Goal: Information Seeking & Learning: Learn about a topic

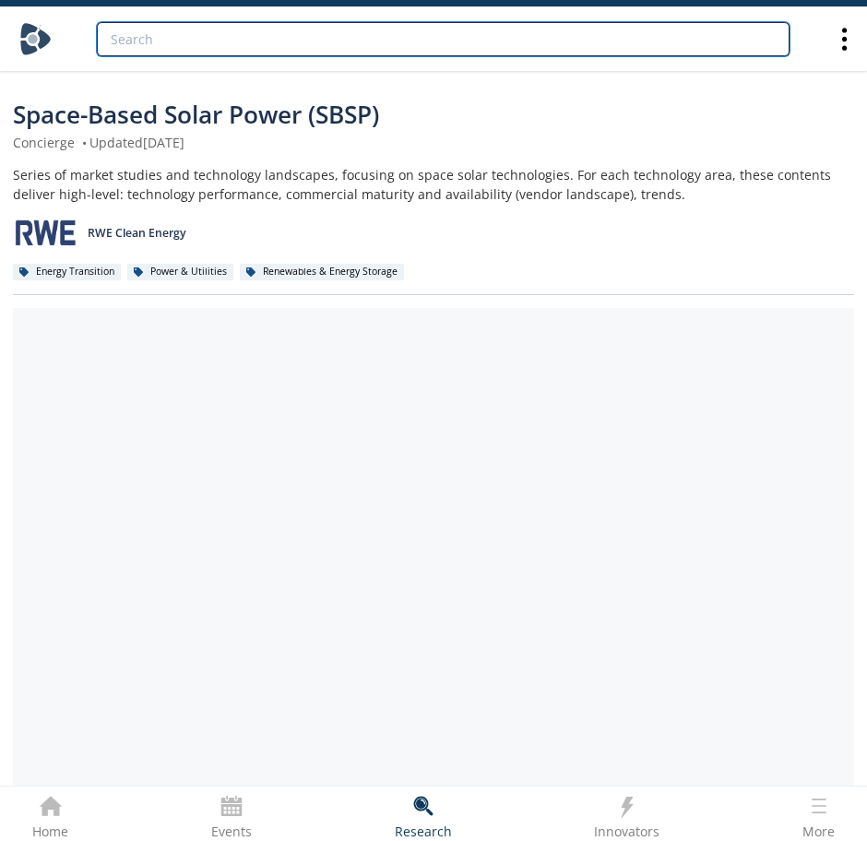
click at [417, 42] on input "search" at bounding box center [443, 39] width 693 height 34
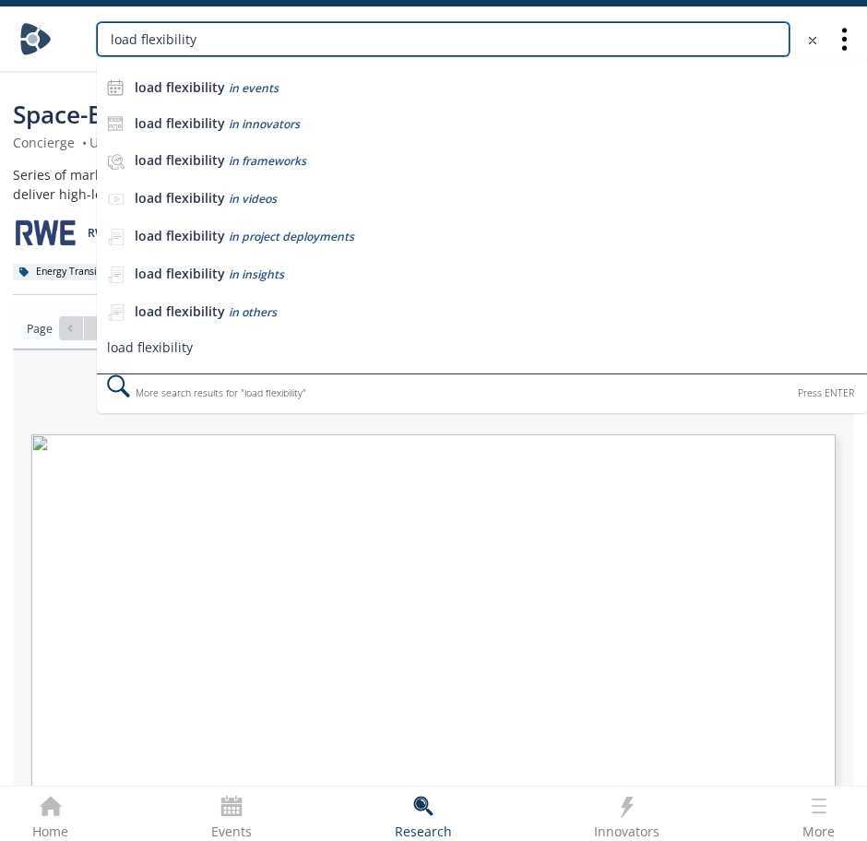
type input "load flexibility"
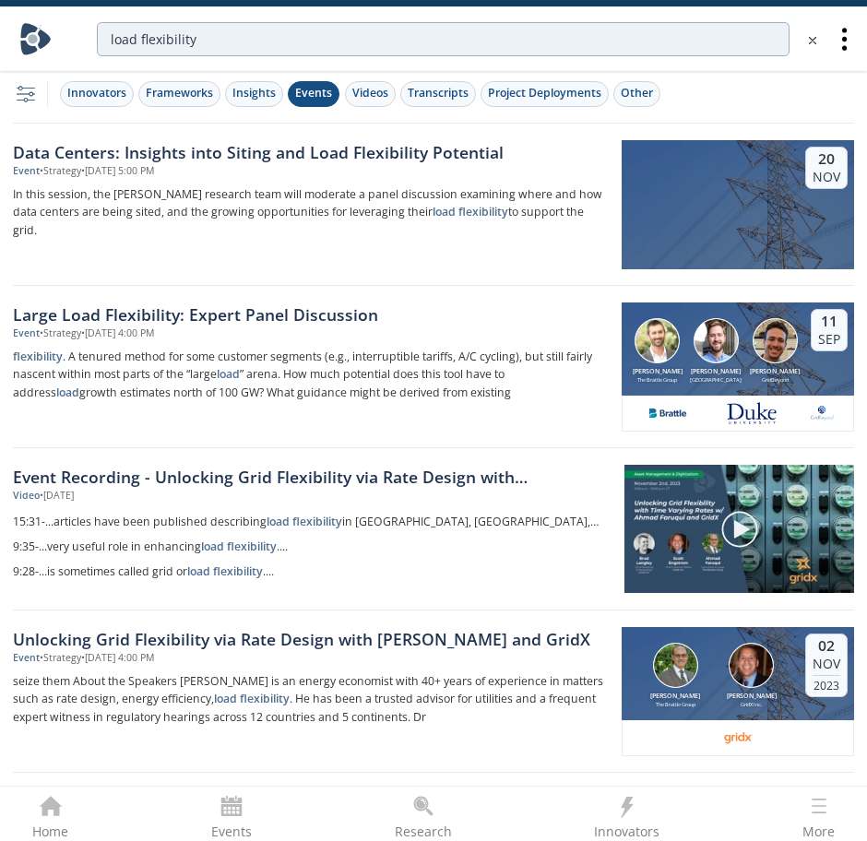
click at [298, 105] on button "Events" at bounding box center [314, 94] width 52 height 26
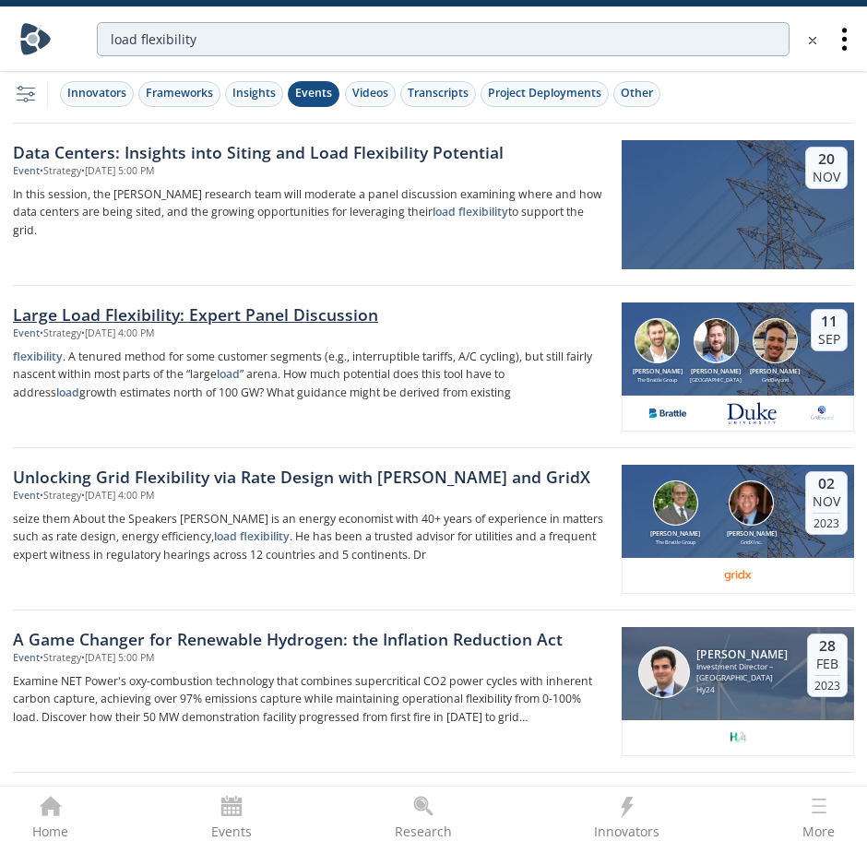
click at [273, 309] on div "Large Load Flexibility: Expert Panel Discussion" at bounding box center [311, 314] width 596 height 24
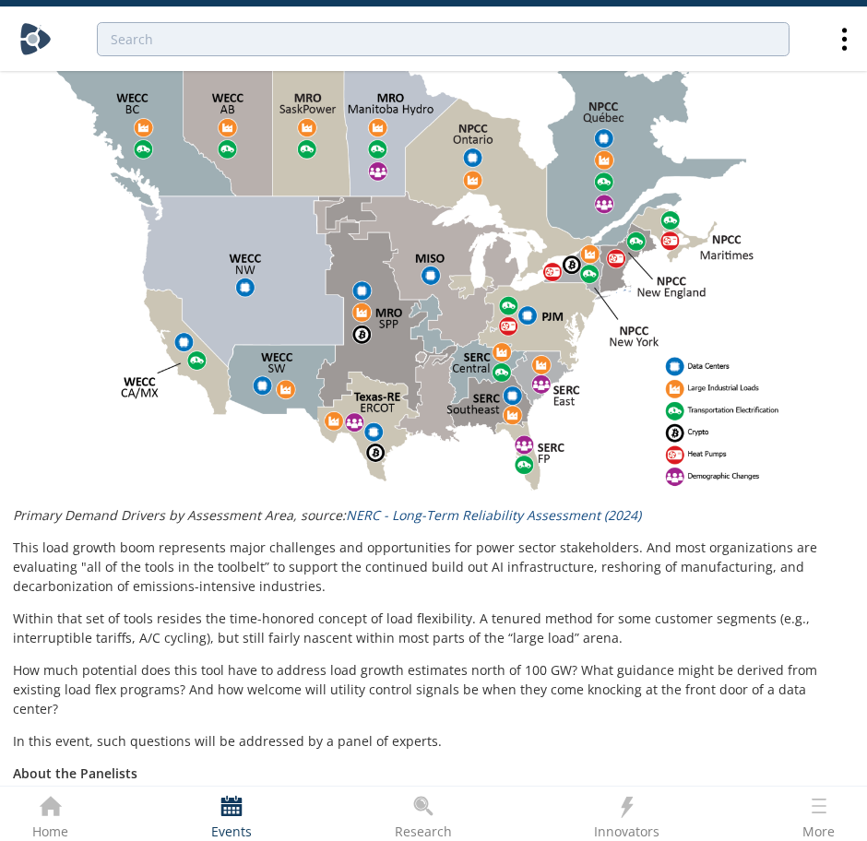
scroll to position [1064, 0]
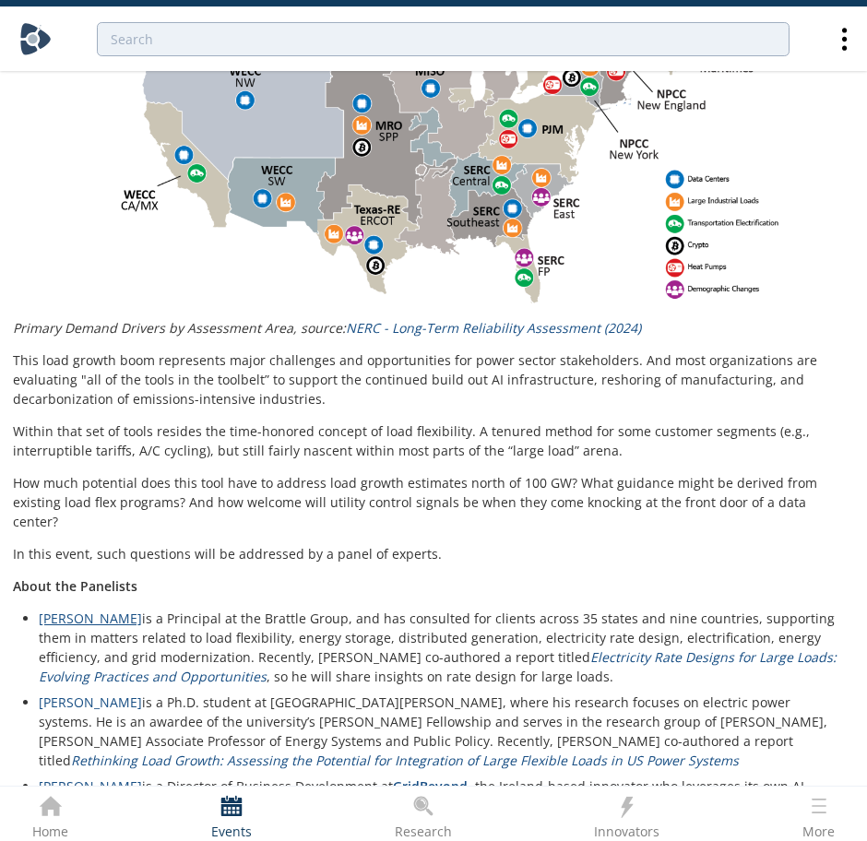
click at [69, 610] on link "[PERSON_NAME]" at bounding box center [90, 619] width 103 height 18
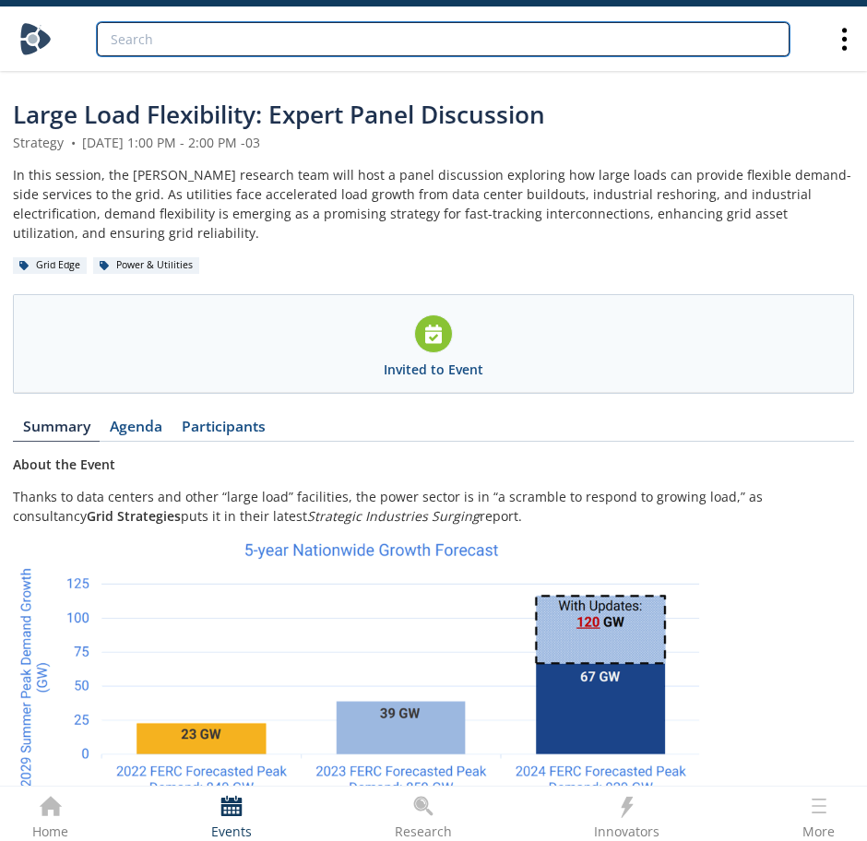
click at [268, 34] on input "search" at bounding box center [443, 39] width 693 height 34
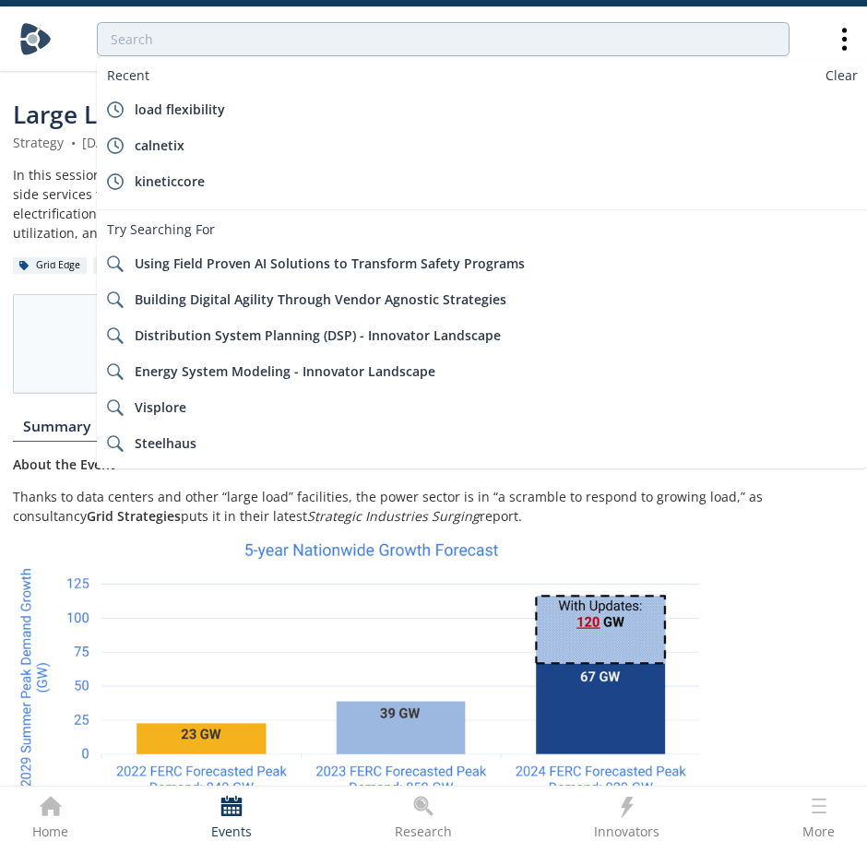
click at [48, 117] on span "Large Load Flexibility: Expert Panel Discussion" at bounding box center [279, 114] width 532 height 33
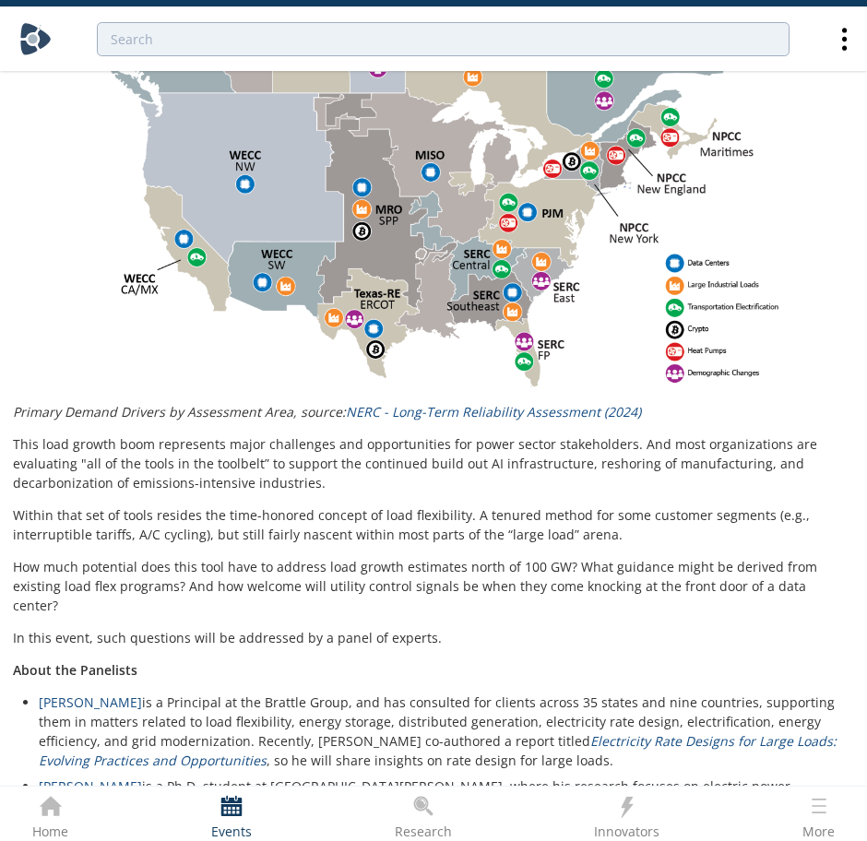
scroll to position [1064, 0]
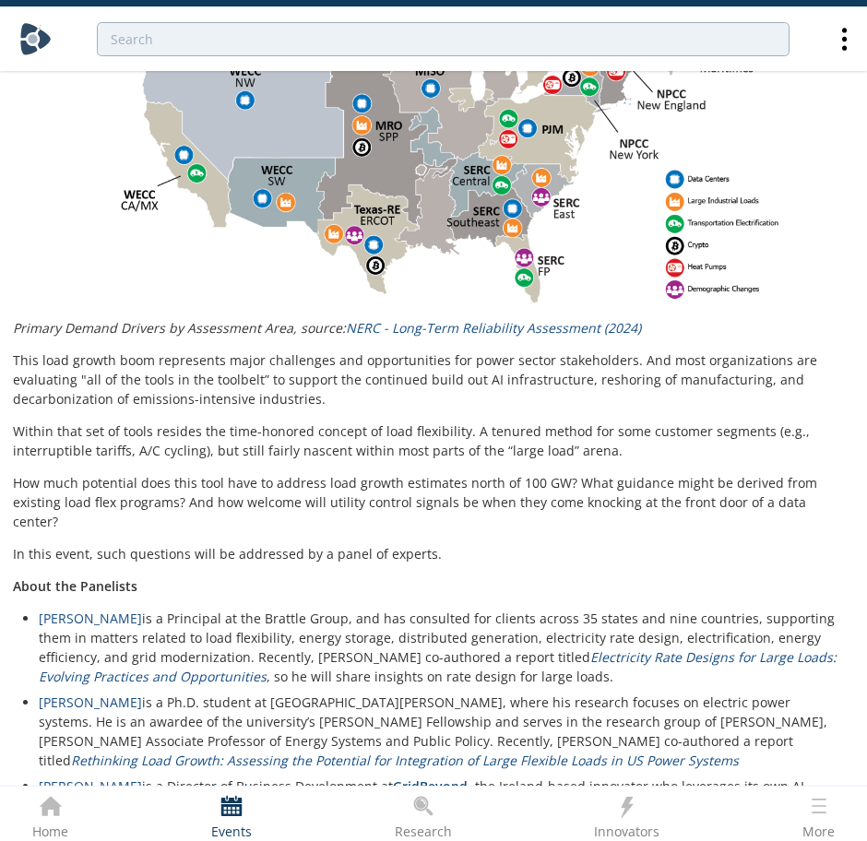
drag, startPoint x: 97, startPoint y: 579, endPoint x: 355, endPoint y: 663, distance: 271.5
click at [355, 693] on li "Tyler Norris is a Ph.D. student at Duke University’s Nicholas School of the Env…" at bounding box center [440, 731] width 802 height 77
drag, startPoint x: 34, startPoint y: 577, endPoint x: 104, endPoint y: 574, distance: 70.2
click at [107, 609] on ul "Ryan Hledik is a Principal at the Brattle Group, and has consulted for clients …" at bounding box center [433, 722] width 815 height 226
copy link "[PERSON_NAME]"
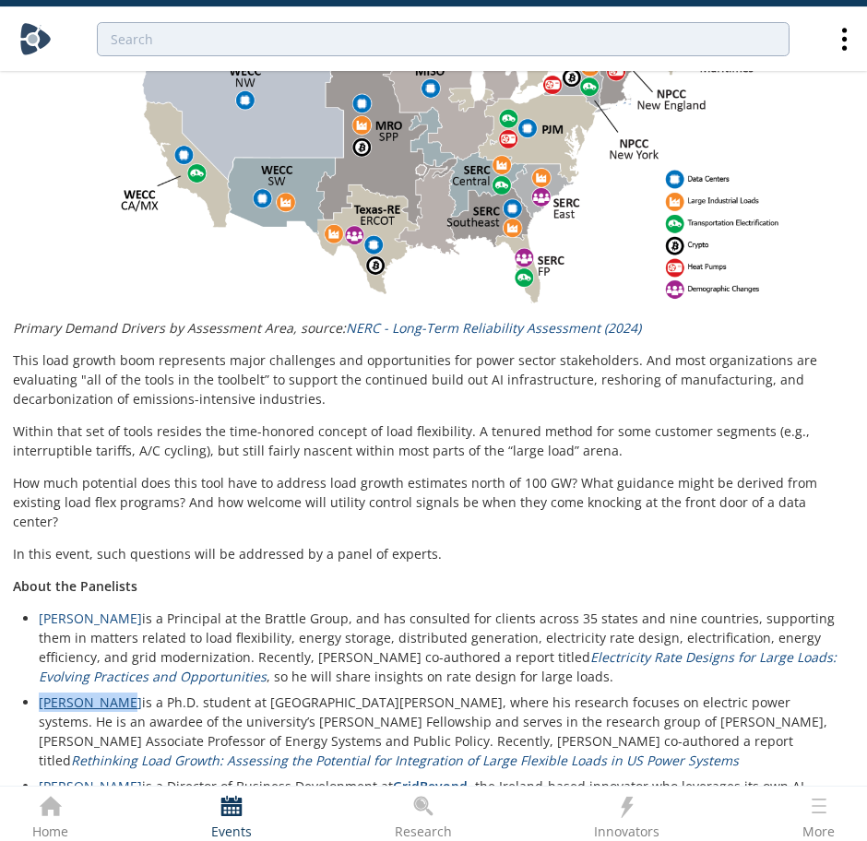
drag, startPoint x: 37, startPoint y: 658, endPoint x: 108, endPoint y: 670, distance: 72.0
click at [108, 670] on ul "Ryan Hledik is a Principal at the Brattle Group, and has consulted for clients …" at bounding box center [433, 722] width 815 height 226
copy link "[PERSON_NAME]"
drag, startPoint x: 136, startPoint y: 576, endPoint x: 188, endPoint y: 583, distance: 52.0
click at [188, 609] on li "Ryan Hledik is a Principal at the Brattle Group, and has consulted for clients …" at bounding box center [440, 647] width 802 height 77
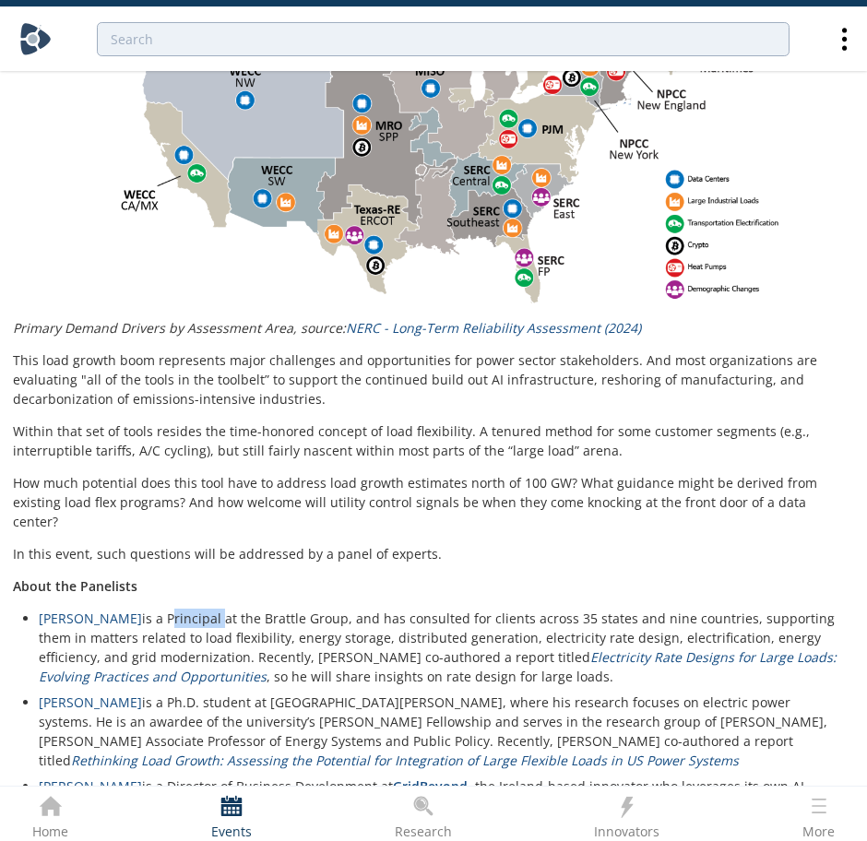
copy li "Principal"
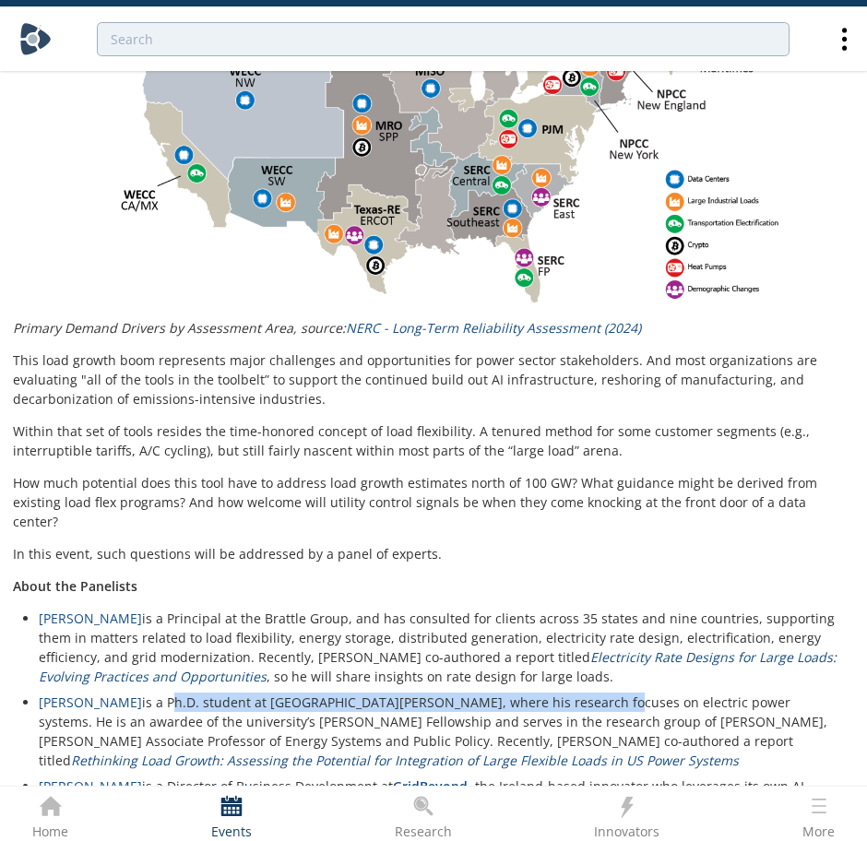
drag, startPoint x: 192, startPoint y: 664, endPoint x: 554, endPoint y: 656, distance: 362.5
click at [554, 693] on li "Tyler Norris is a Ph.D. student at Duke University’s Nicholas School of the Env…" at bounding box center [440, 731] width 802 height 77
copy li "Ph.D. student at Duke University’s Nicholas School of the Environment"
click at [170, 776] on li "[PERSON_NAME] is a Director of Business Development at [GEOGRAPHIC_DATA] , the …" at bounding box center [440, 805] width 802 height 58
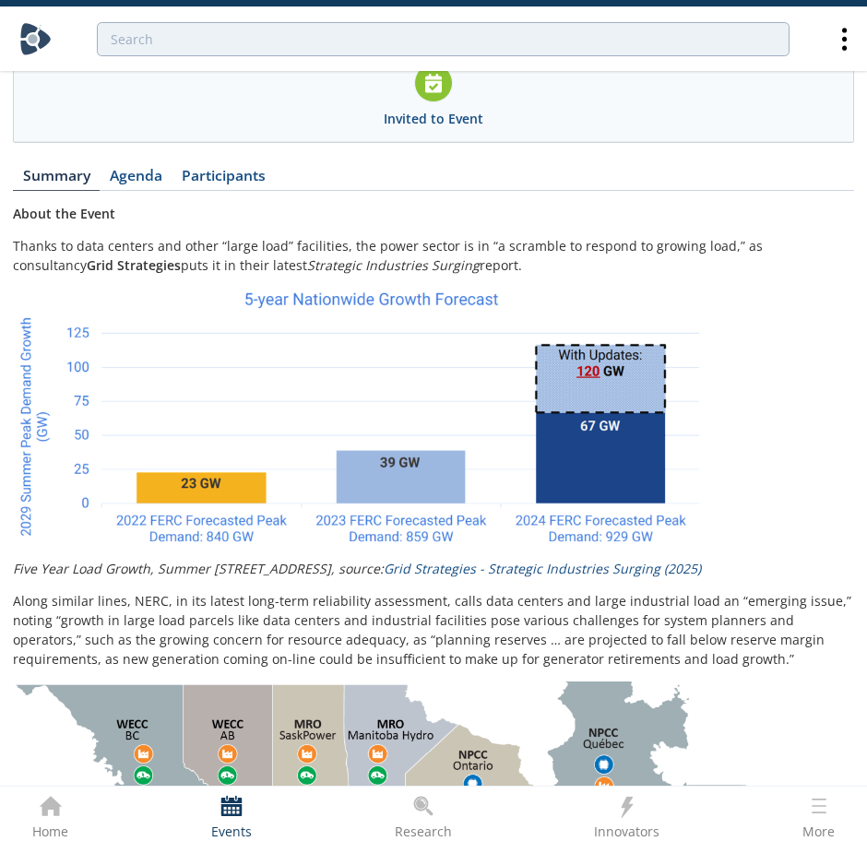
scroll to position [0, 0]
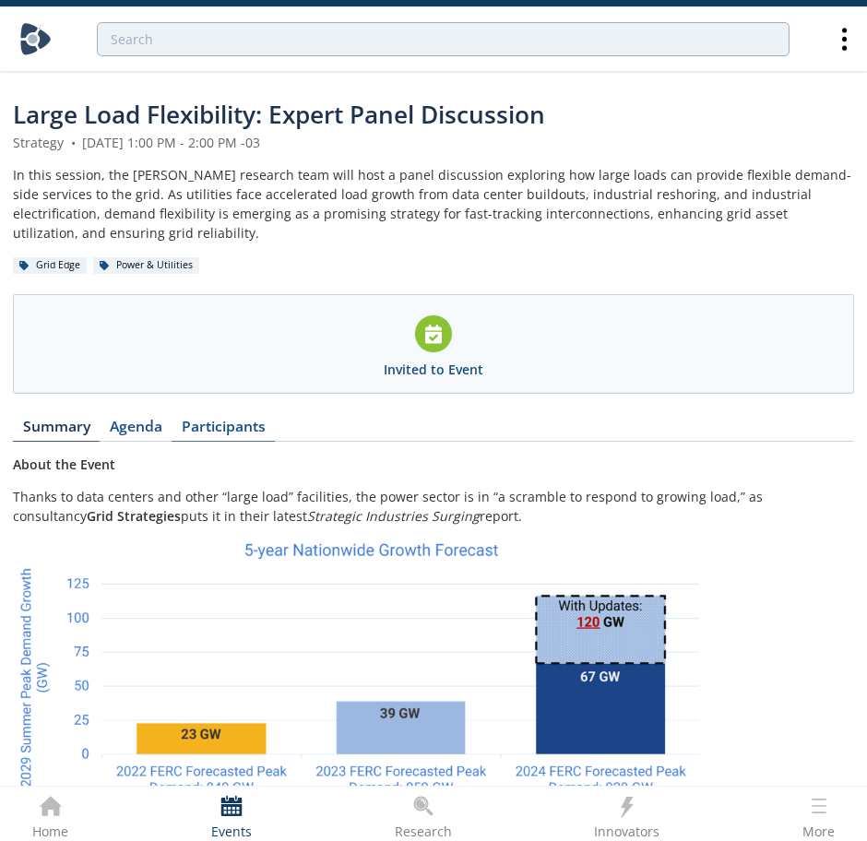
click at [210, 420] on link "Participants" at bounding box center [223, 431] width 103 height 22
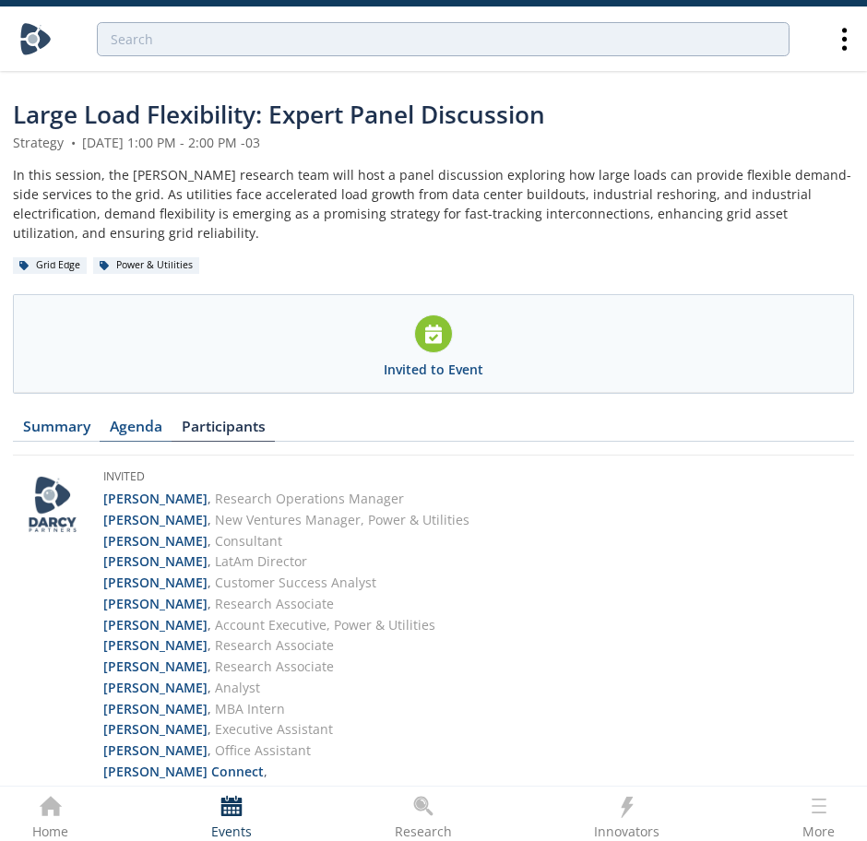
click at [138, 420] on link "Agenda" at bounding box center [136, 431] width 72 height 22
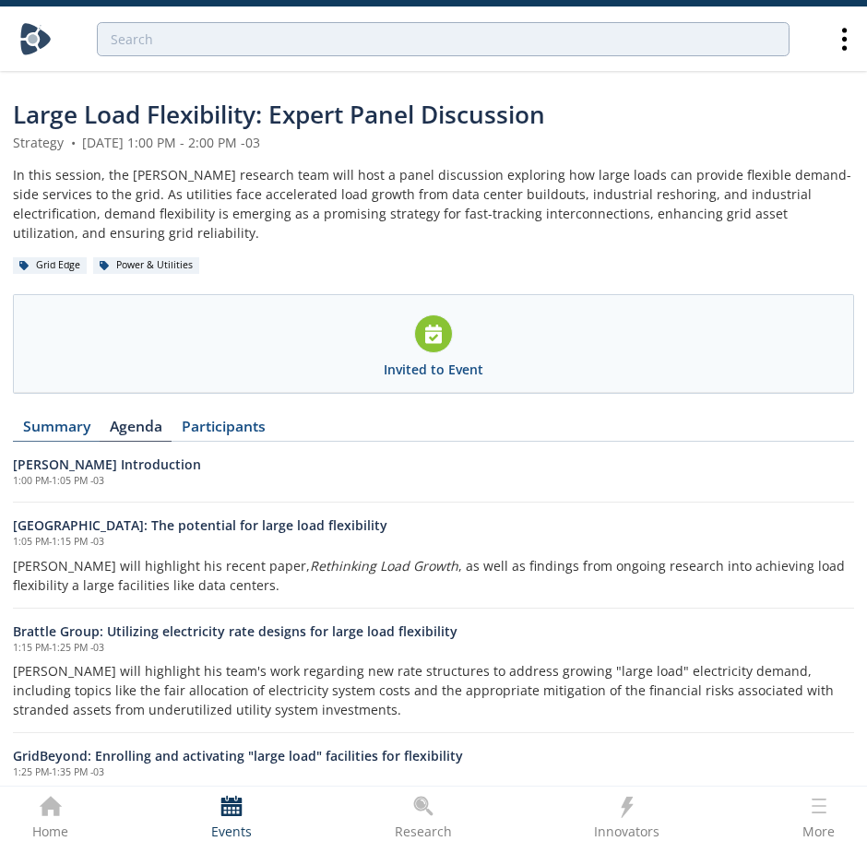
click at [78, 420] on link "Summary" at bounding box center [56, 431] width 87 height 22
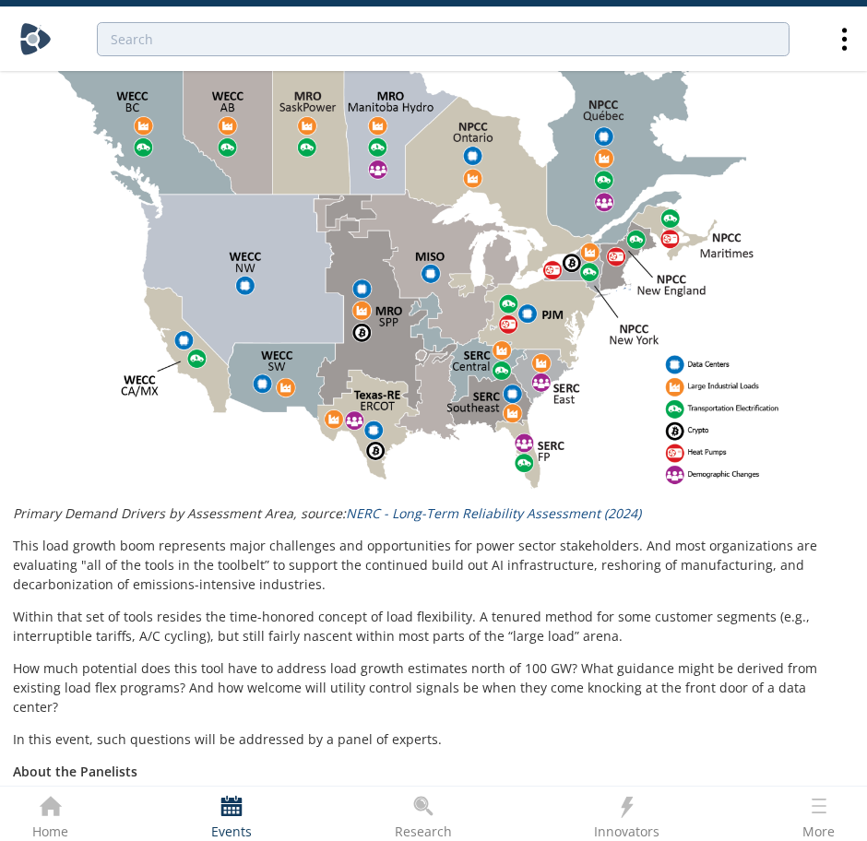
scroll to position [1064, 0]
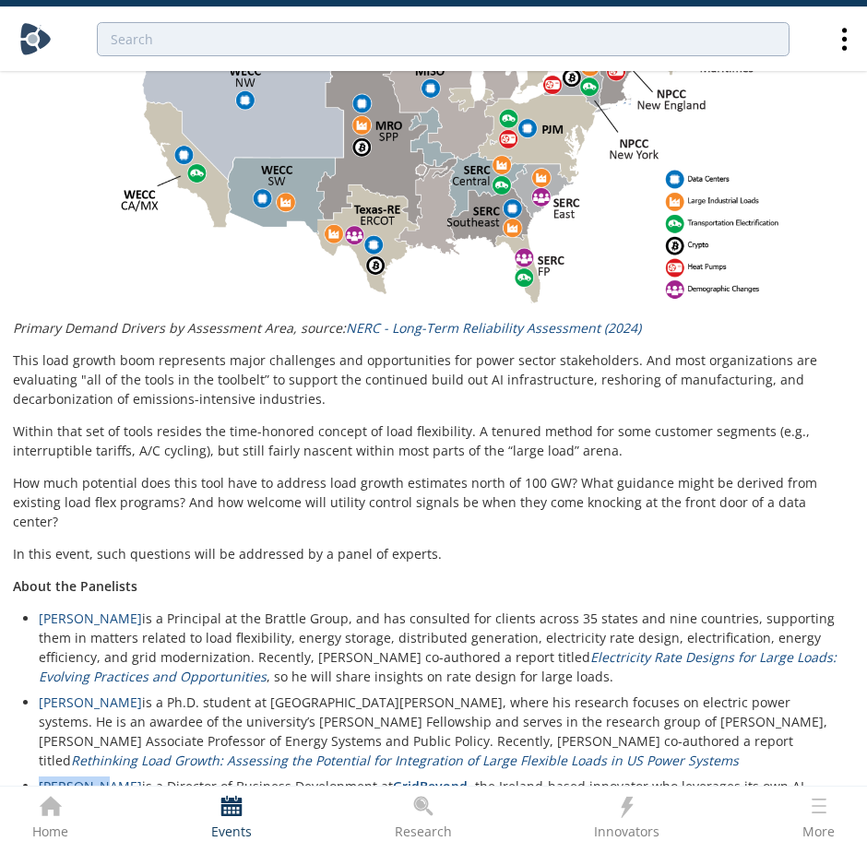
drag, startPoint x: 71, startPoint y: 748, endPoint x: 99, endPoint y: 750, distance: 27.7
click at [99, 750] on ul "Ryan Hledik is a Principal at the Brattle Group, and has consulted for clients …" at bounding box center [433, 722] width 815 height 226
copy link "[PERSON_NAME]"
drag, startPoint x: 128, startPoint y: 742, endPoint x: 330, endPoint y: 752, distance: 202.2
click at [330, 776] on li "[PERSON_NAME] is a Director of Business Development at [GEOGRAPHIC_DATA] , the …" at bounding box center [440, 805] width 802 height 58
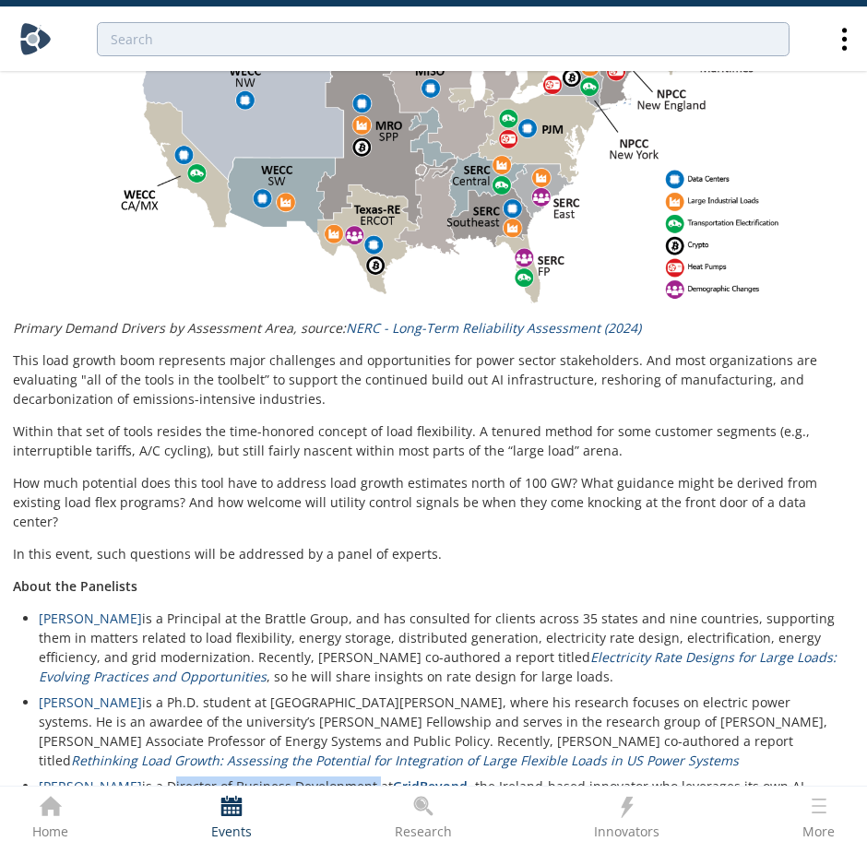
copy li "Director of Business Development"
click at [95, 693] on link "[PERSON_NAME]" at bounding box center [90, 702] width 103 height 18
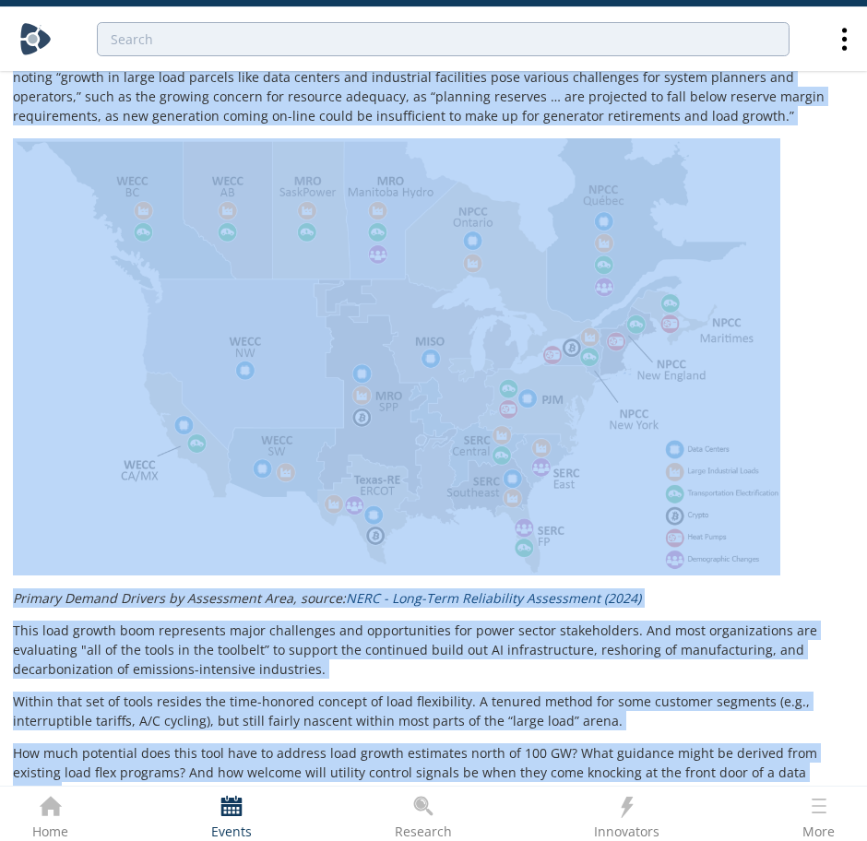
scroll to position [1064, 0]
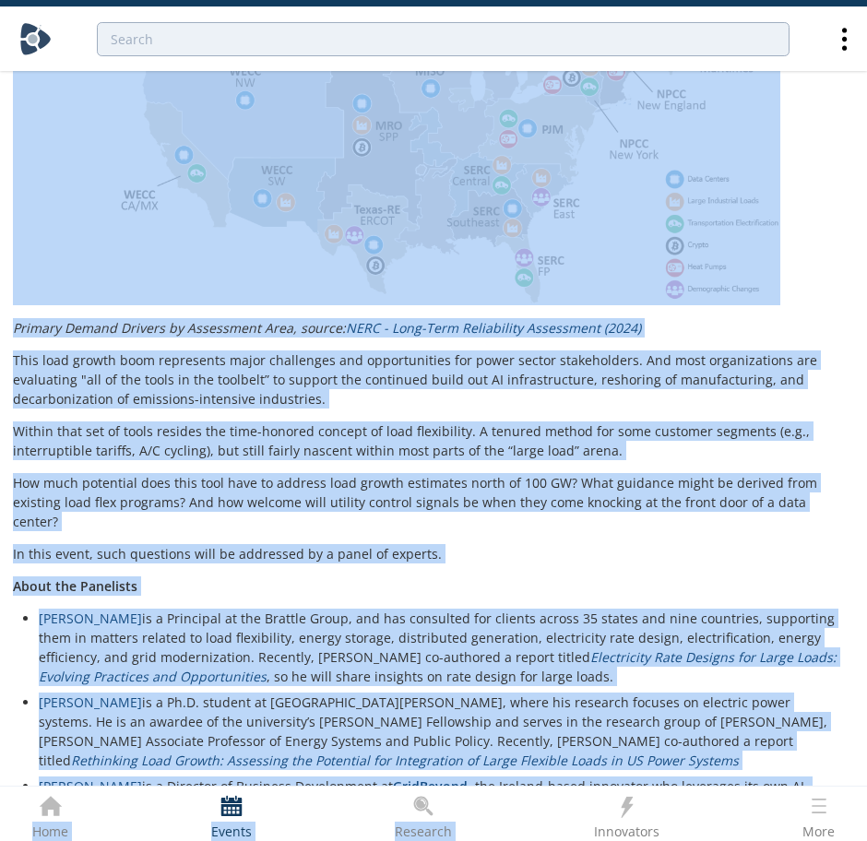
drag, startPoint x: 16, startPoint y: 115, endPoint x: 675, endPoint y: 719, distance: 894.2
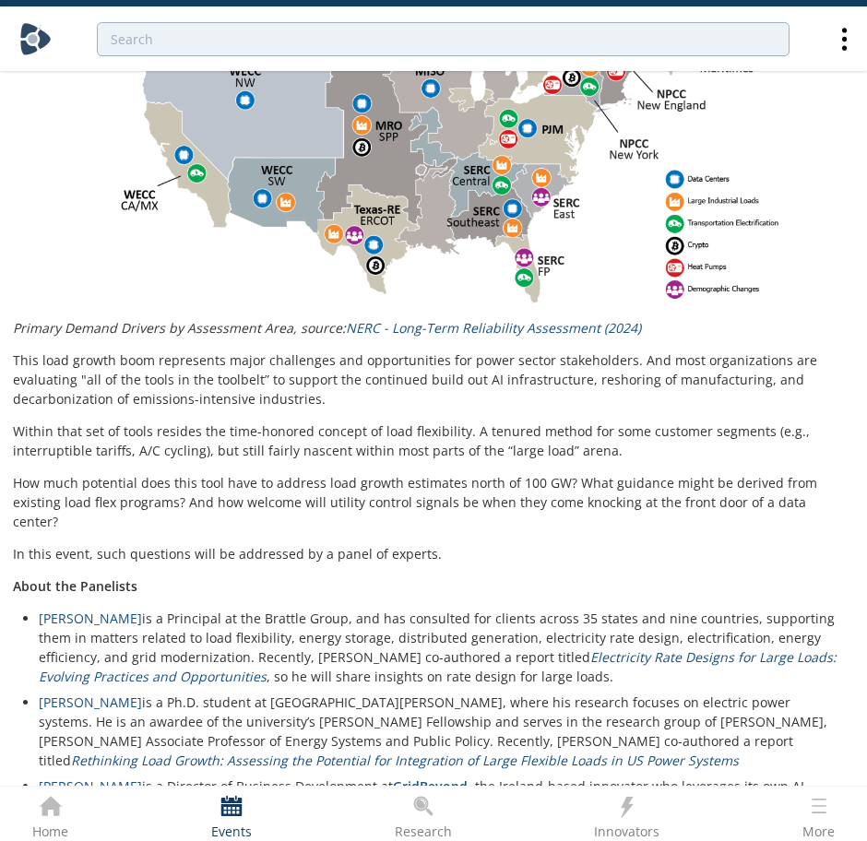
drag, startPoint x: 600, startPoint y: 777, endPoint x: 590, endPoint y: 778, distance: 10.2
click at [590, 778] on li "[PERSON_NAME] is a Director of Business Development at [GEOGRAPHIC_DATA] , the …" at bounding box center [440, 805] width 802 height 58
click at [597, 782] on li "[PERSON_NAME] is a Director of Business Development at [GEOGRAPHIC_DATA] , the …" at bounding box center [440, 805] width 802 height 58
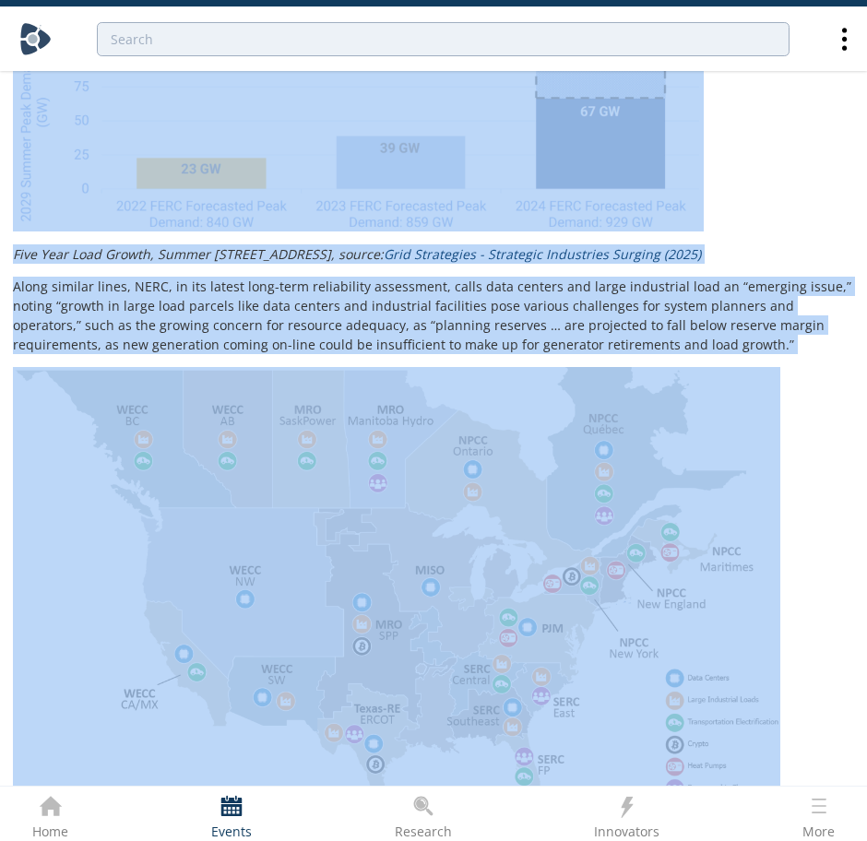
scroll to position [0, 0]
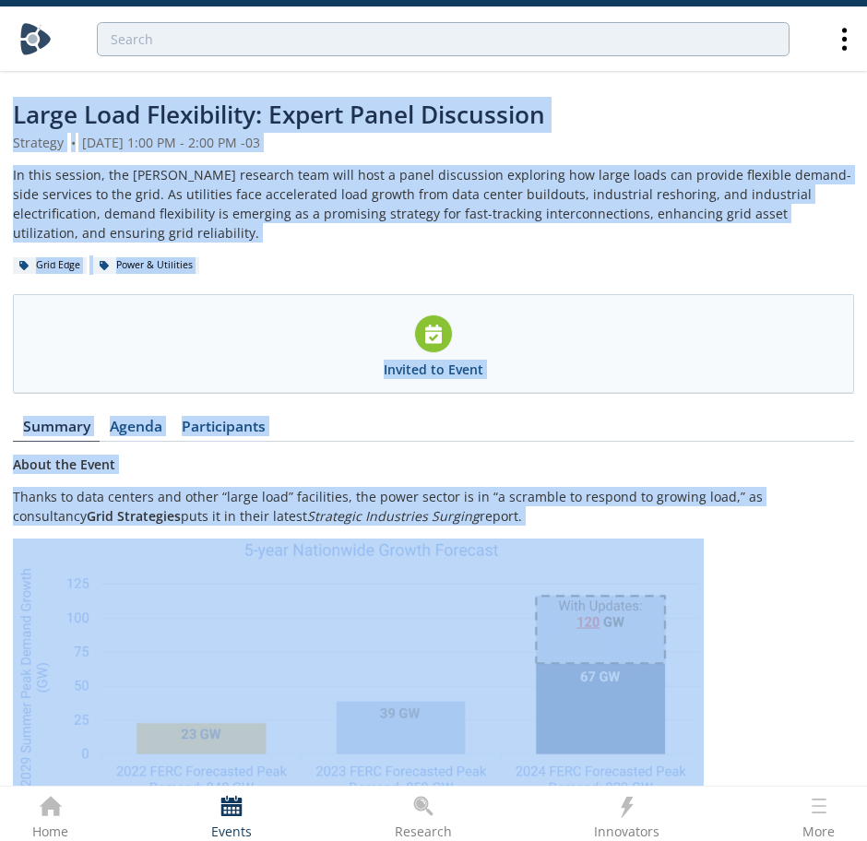
drag, startPoint x: 597, startPoint y: 782, endPoint x: -179, endPoint y: -101, distance: 1174.9
click at [0, 0] on html "Large Load Flexibility: Expert Panel Discussion Strategy • [DATE] 1:00 PM - 2:0…" at bounding box center [433, 420] width 867 height 841
copy div "Lorem Ipsu Dolorsitame: Consec Adipi Elitseddoe Temporin • Utlaboree 18, 2023 6…"
click at [131, 420] on link "Agenda" at bounding box center [136, 431] width 72 height 22
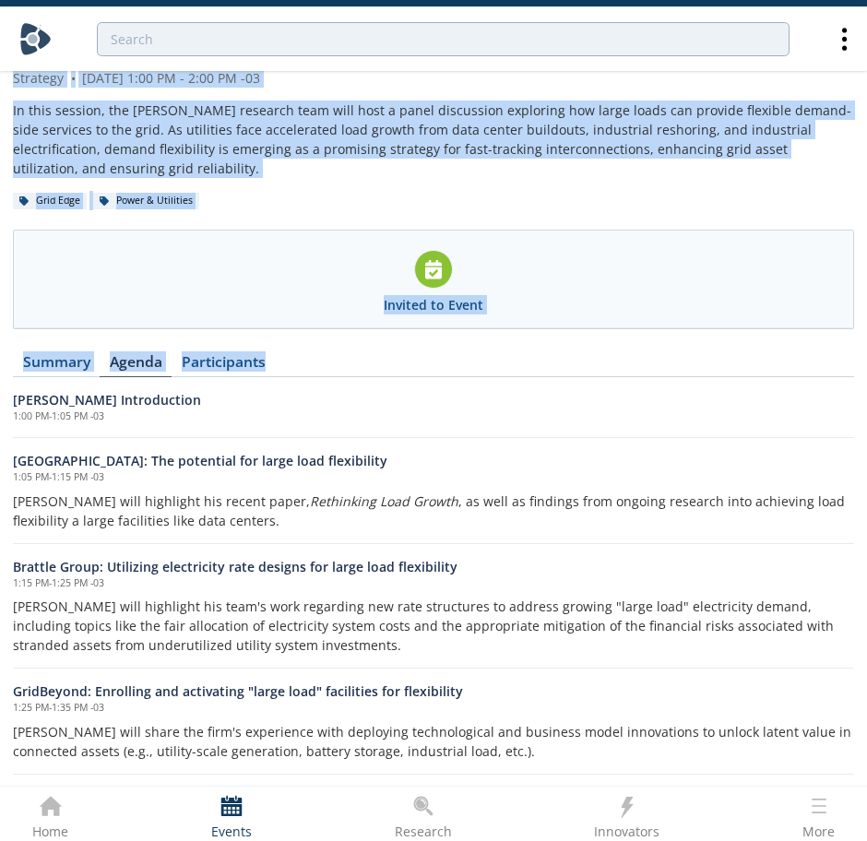
scroll to position [97, 0]
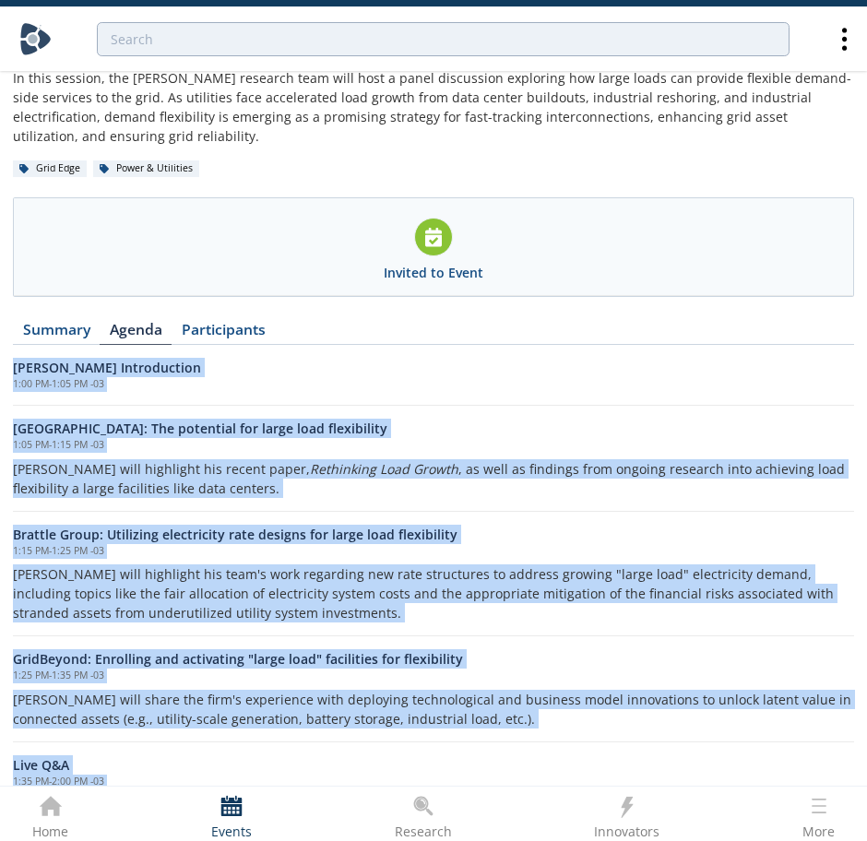
drag, startPoint x: 665, startPoint y: 781, endPoint x: 2, endPoint y: 339, distance: 796.7
click at [2, 339] on div "Large Load Flexibility: Expert Panel Discussion Strategy • [DATE] 1:00 PM - 2:0…" at bounding box center [433, 414] width 867 height 893
copy div "[PERSON_NAME] Introduction 1:00 PM - 1:05 PM -03 [GEOGRAPHIC_DATA]: The potenti…"
click at [74, 323] on link "Summary" at bounding box center [56, 334] width 87 height 22
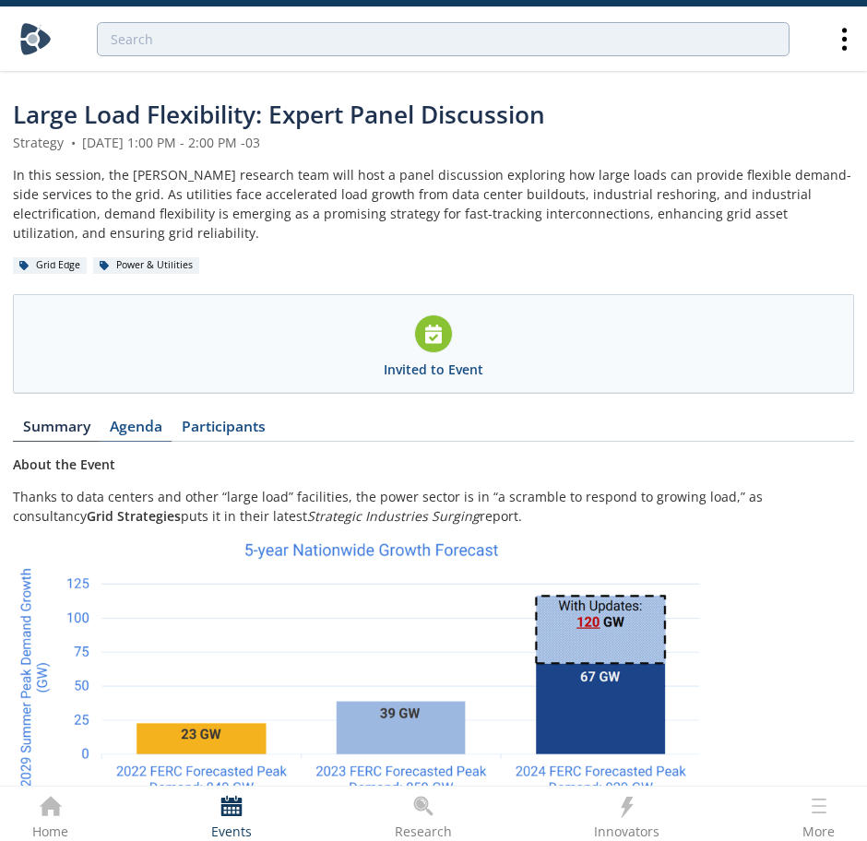
click at [127, 420] on link "Agenda" at bounding box center [136, 431] width 72 height 22
